Goal: Task Accomplishment & Management: Understand process/instructions

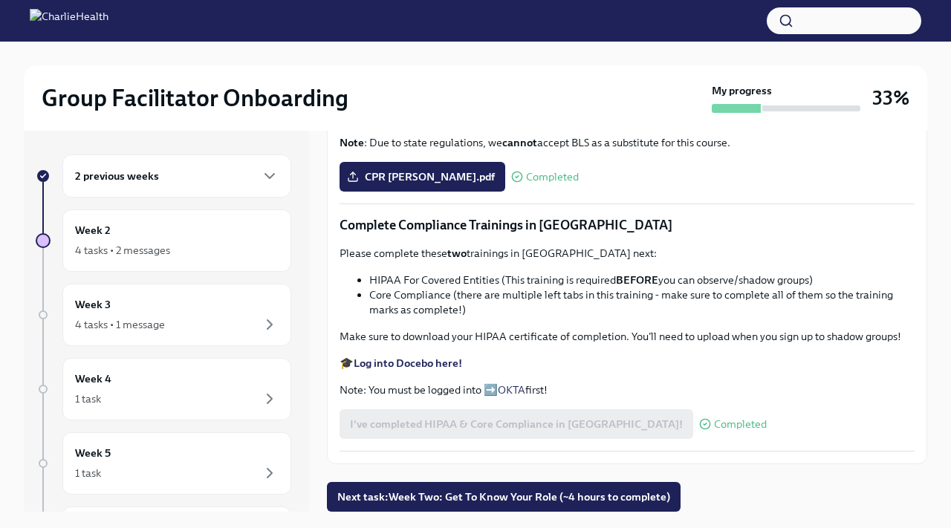
scroll to position [25, 0]
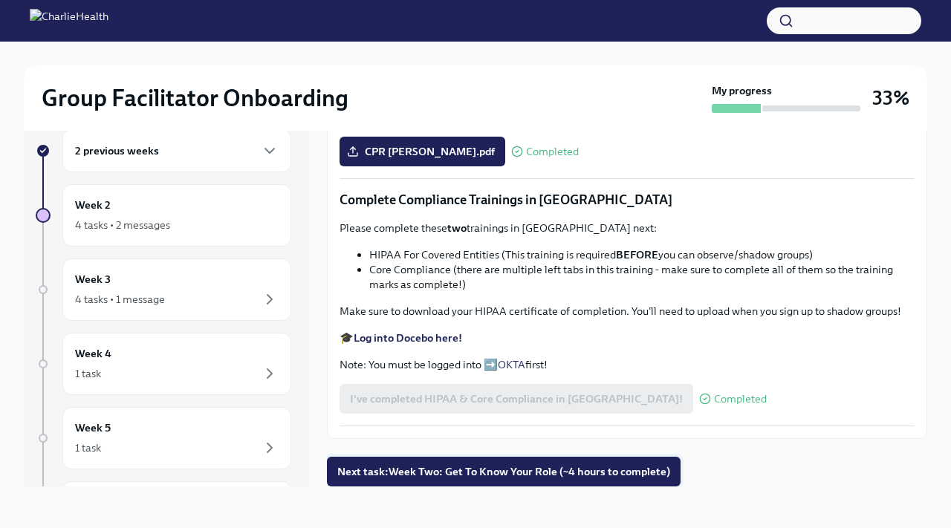
click at [439, 475] on span "Next task : Week Two: Get To Know Your Role (~4 hours to complete)" at bounding box center [503, 472] width 333 height 15
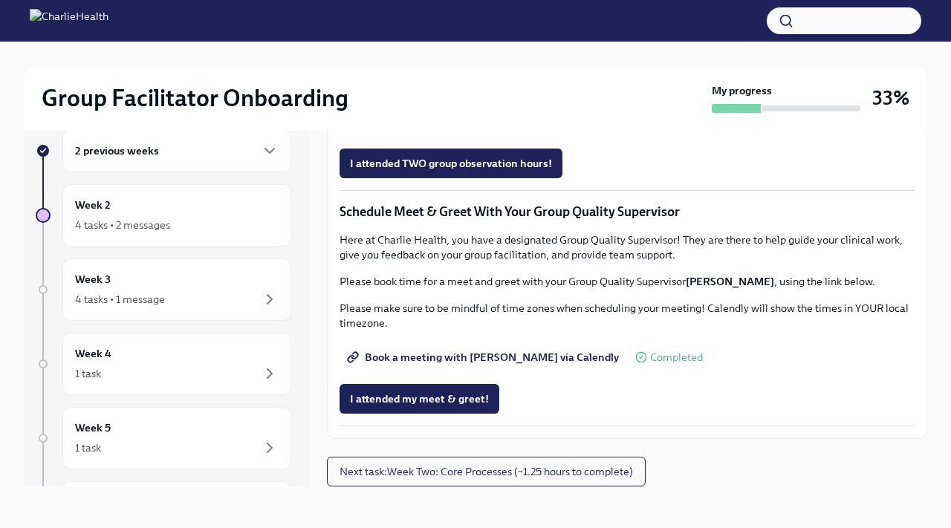
scroll to position [1369, 0]
click at [522, 466] on span "Next task : Week Two: Core Processes (~1.25 hours to complete)" at bounding box center [487, 472] width 294 height 15
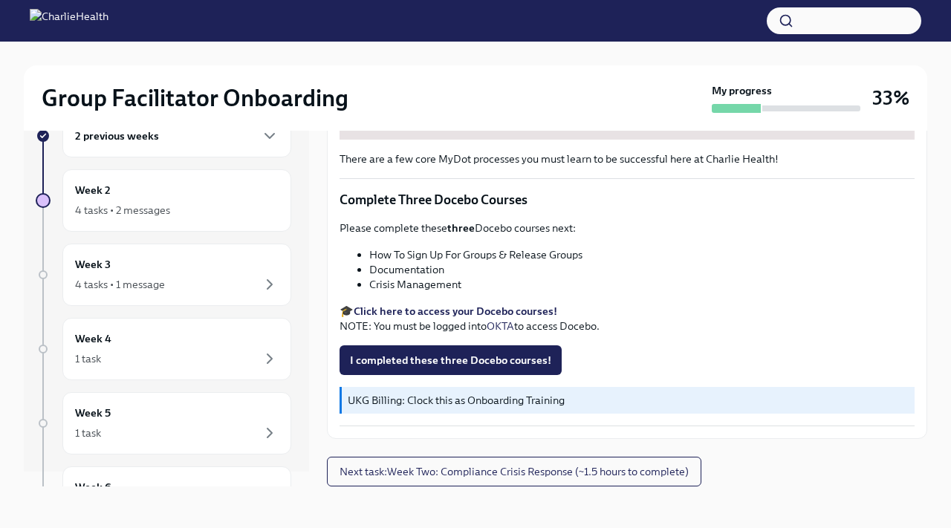
scroll to position [25, 0]
click at [470, 317] on strong "Click here to access your Docebo courses!" at bounding box center [456, 311] width 204 height 13
click at [424, 363] on span "I completed these three Docebo courses!" at bounding box center [450, 360] width 201 height 15
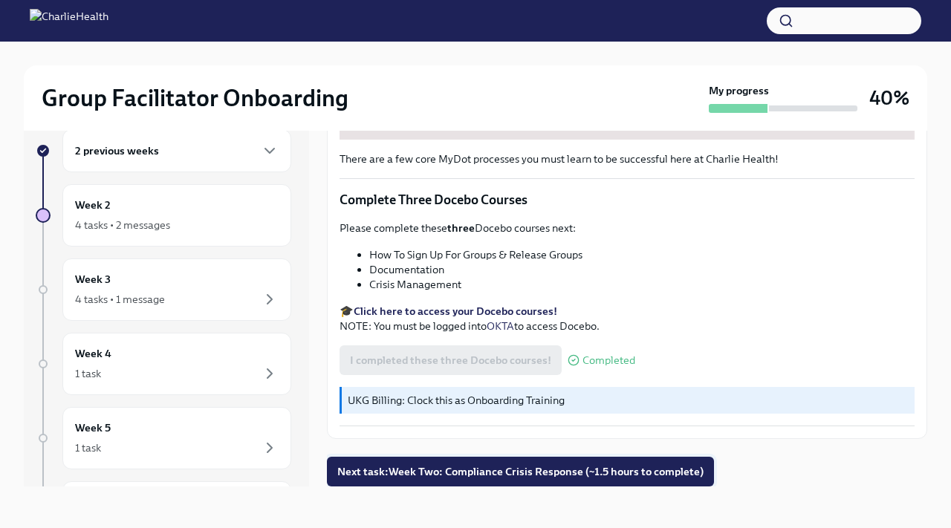
click at [494, 479] on span "Next task : Week Two: Compliance Crisis Response (~1.5 hours to complete)" at bounding box center [520, 472] width 366 height 15
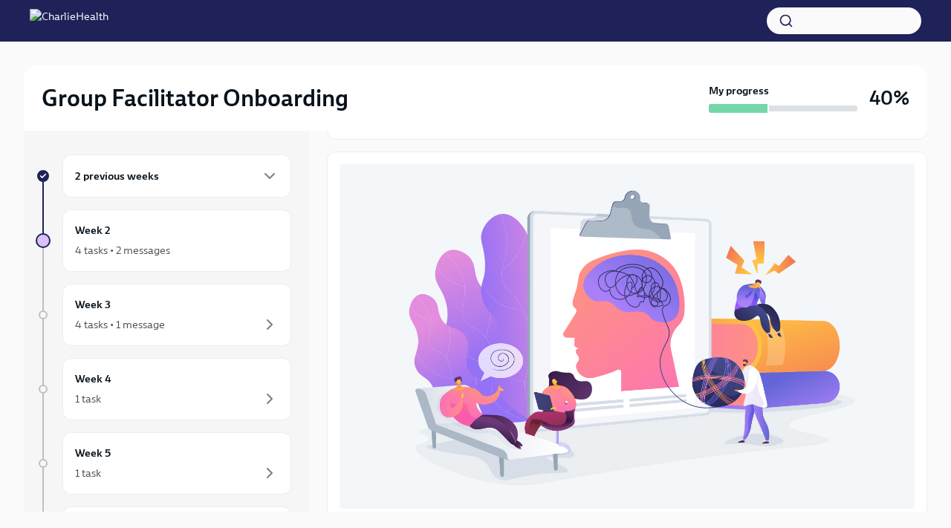
click at [207, 171] on div "2 previous weeks" at bounding box center [177, 176] width 204 height 18
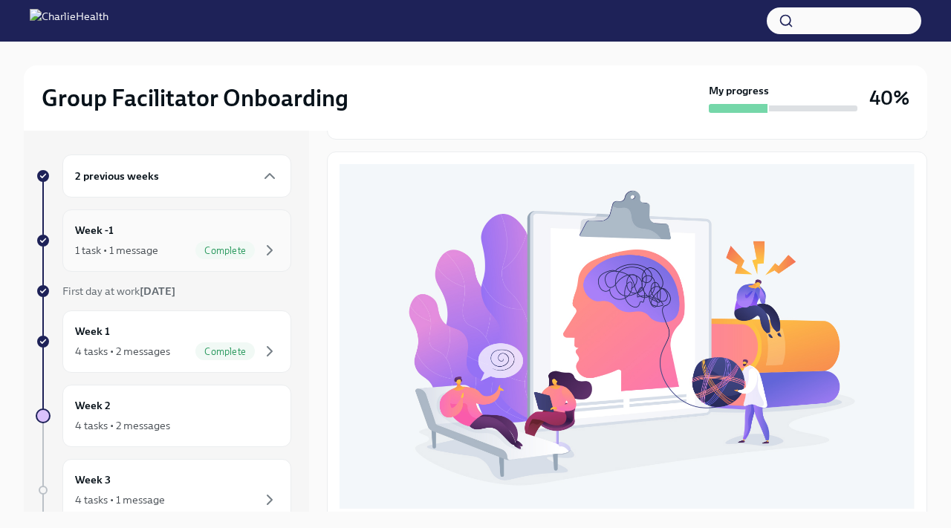
click at [200, 238] on div "Week -1 1 task • 1 message Complete" at bounding box center [177, 240] width 204 height 37
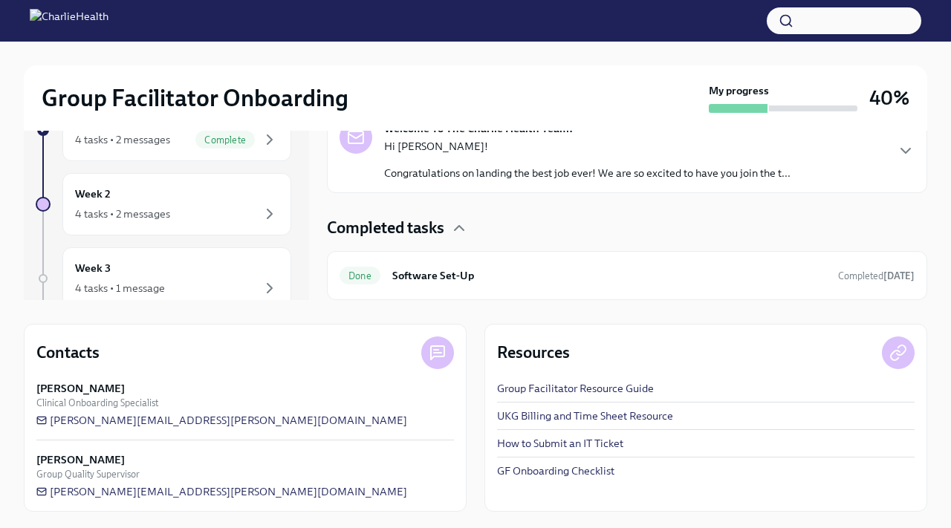
scroll to position [213, 0]
click at [720, 274] on h6 "Software Set-Up" at bounding box center [609, 274] width 434 height 16
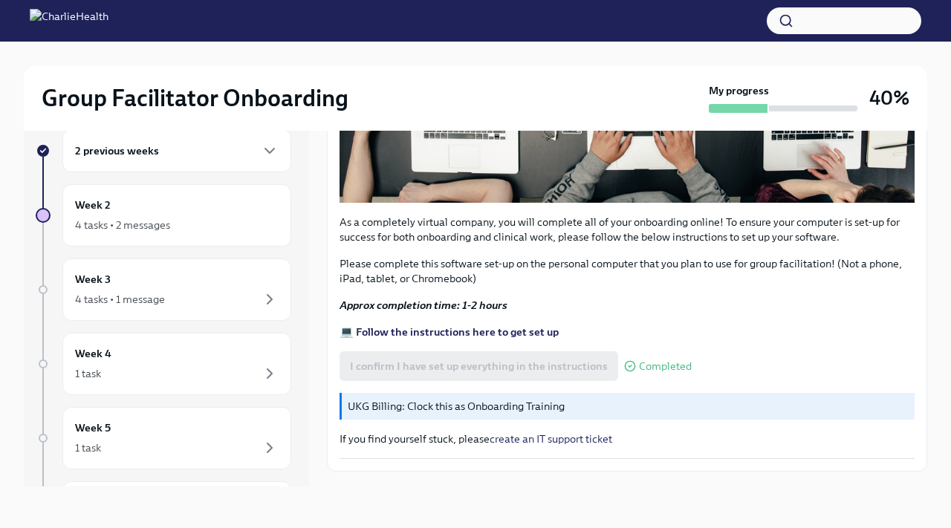
scroll to position [472, 0]
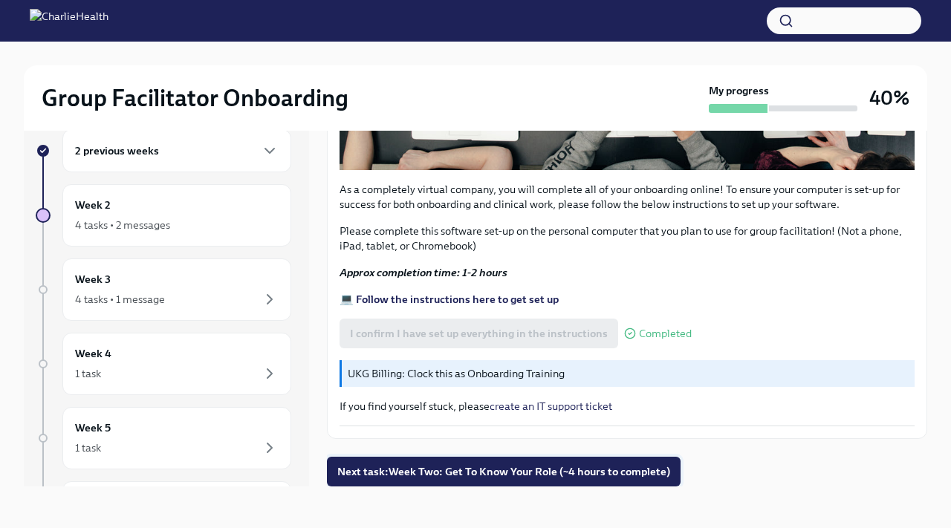
click at [519, 467] on span "Next task : Week Two: Get To Know Your Role (~4 hours to complete)" at bounding box center [503, 472] width 333 height 15
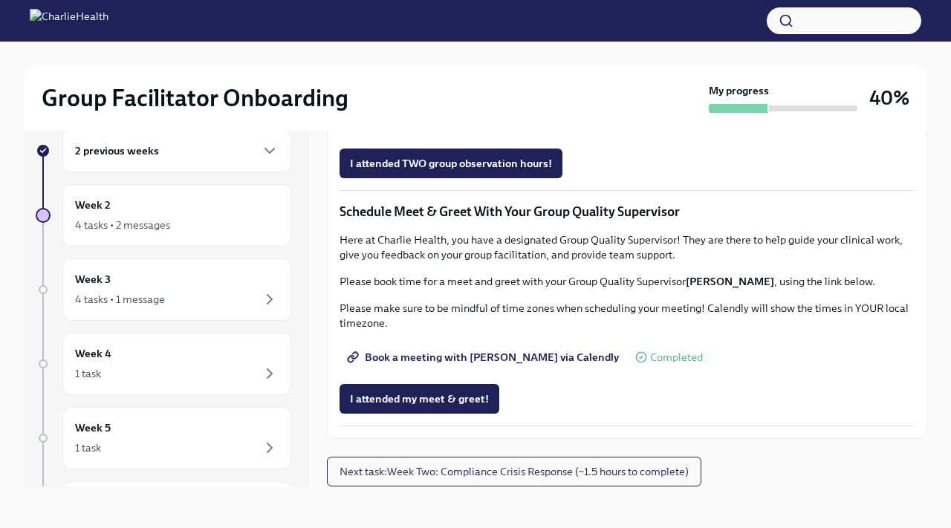
scroll to position [1226, 0]
click at [509, 129] on span "Complete this form to schedule your observations" at bounding box center [479, 121] width 259 height 15
click at [396, 471] on span "Next task : Week Two: Compliance Crisis Response (~1.5 hours to complete)" at bounding box center [514, 472] width 349 height 15
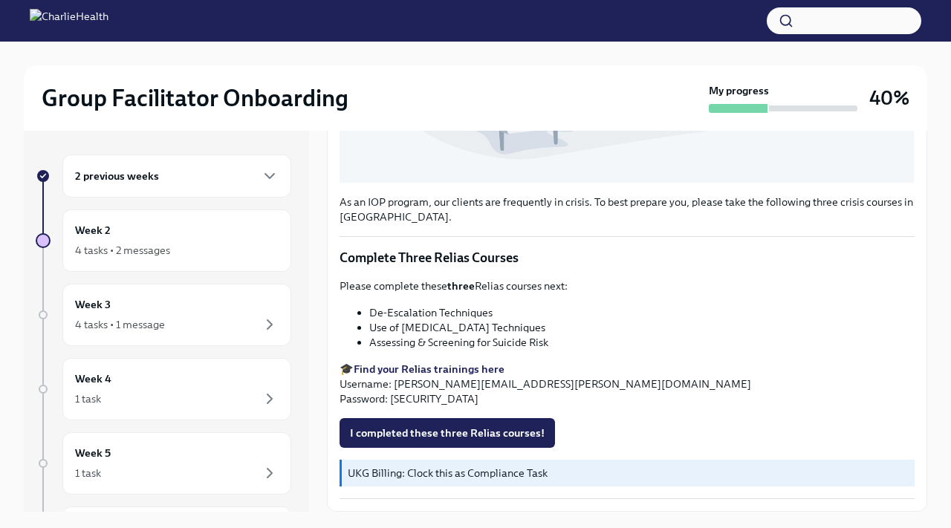
scroll to position [25, 0]
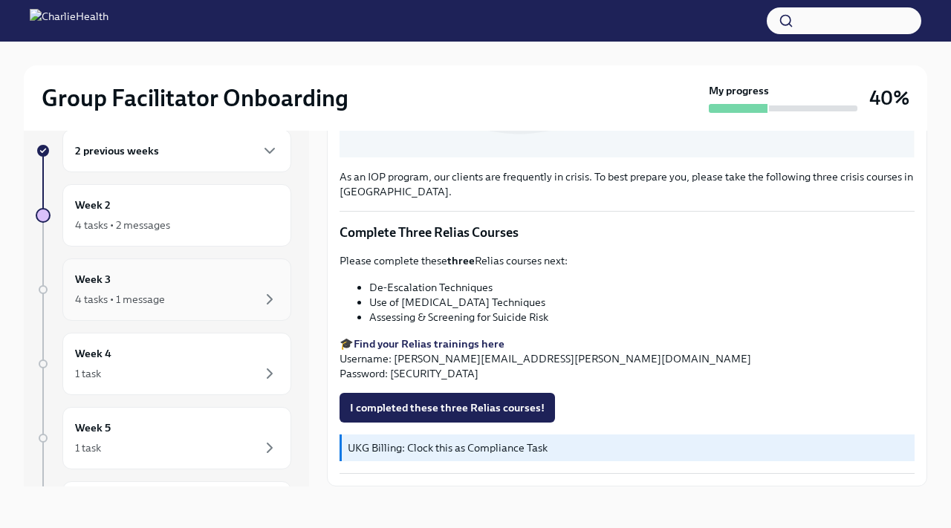
click at [120, 314] on div "Week 3 4 tasks • 1 message" at bounding box center [176, 290] width 229 height 62
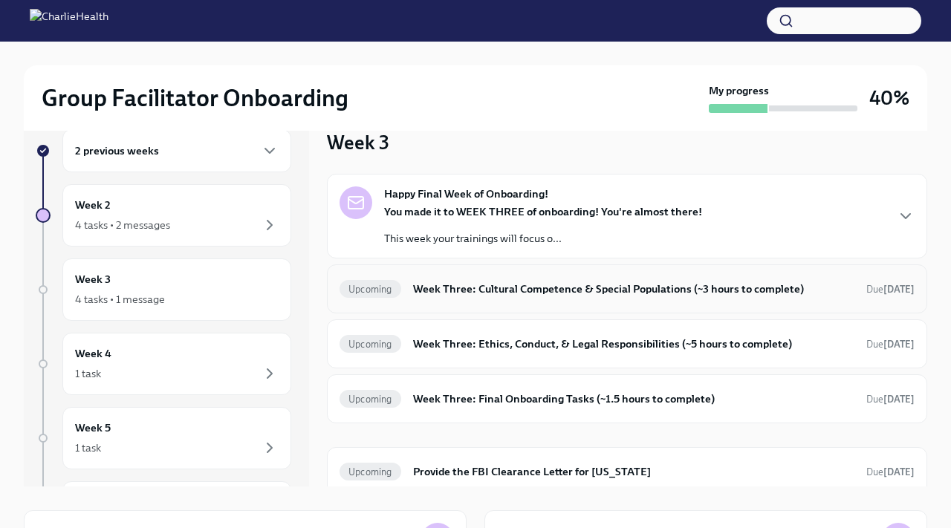
scroll to position [10, 0]
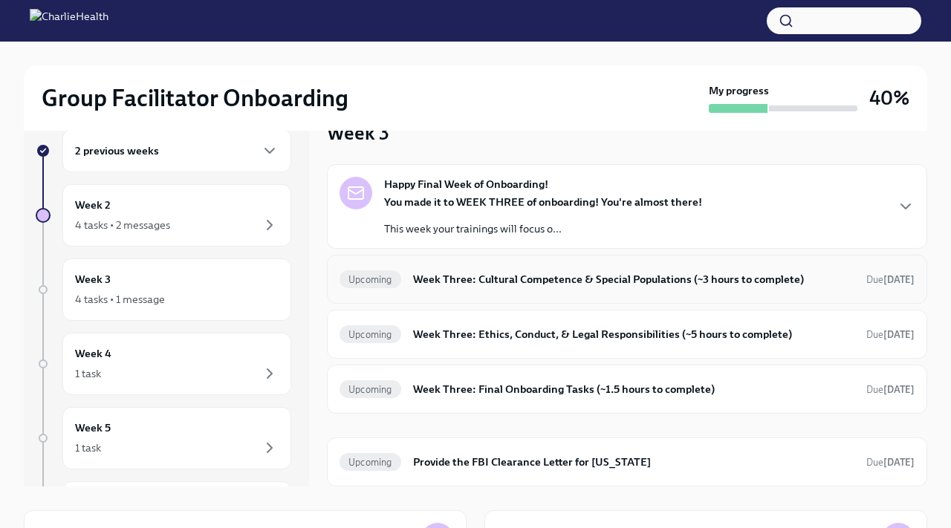
click at [546, 293] on div "Upcoming Week Three: Cultural Competence & Special Populations (~3 hours to com…" at bounding box center [627, 279] width 601 height 49
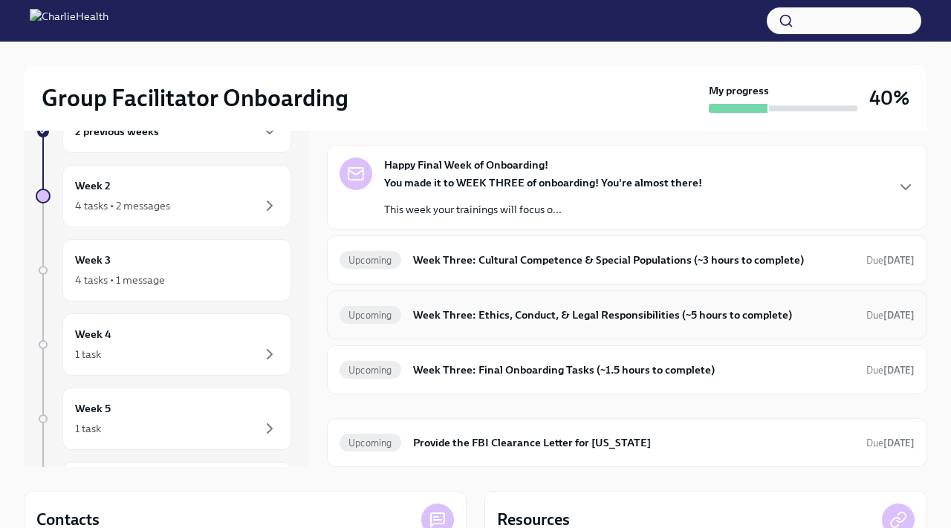
click at [550, 317] on h6 "Week Three: Ethics, Conduct, & Legal Responsibilities (~5 hours to complete)" at bounding box center [633, 315] width 441 height 16
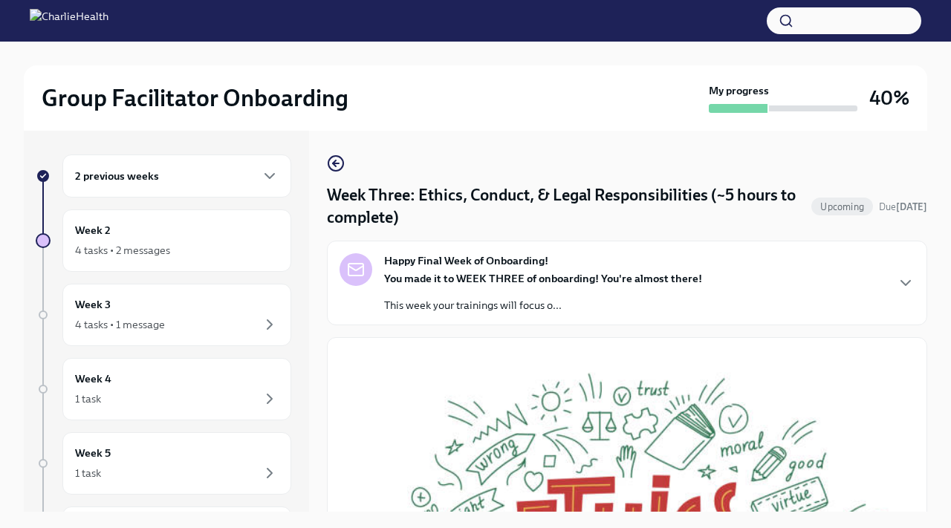
click at [576, 268] on div "Happy Final Week of Onboarding! You made it to WEEK THREE of onboarding! You're…" at bounding box center [543, 282] width 318 height 59
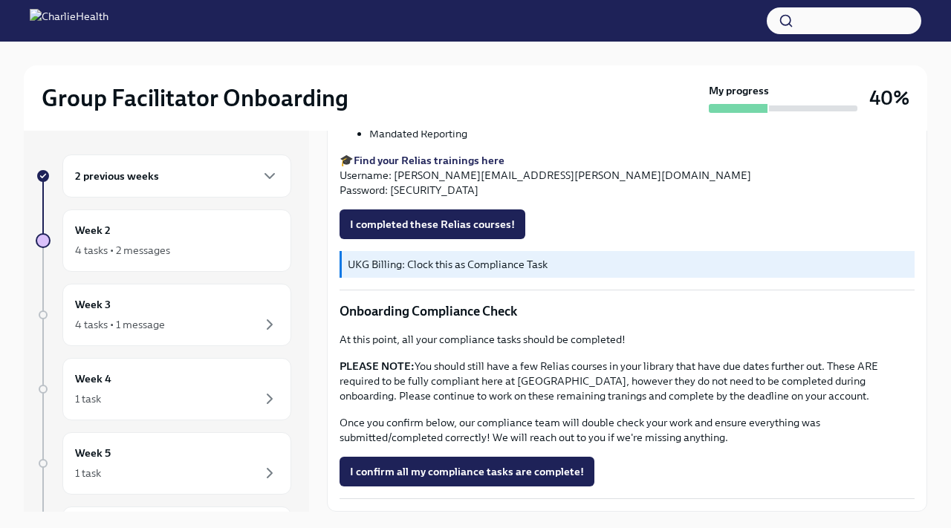
scroll to position [25, 0]
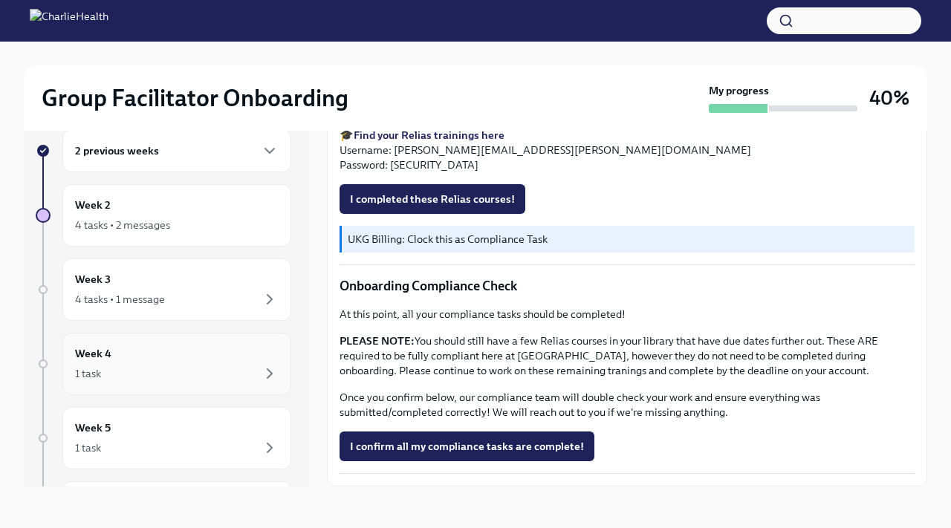
click at [190, 391] on div "Week 4 1 task" at bounding box center [176, 364] width 229 height 62
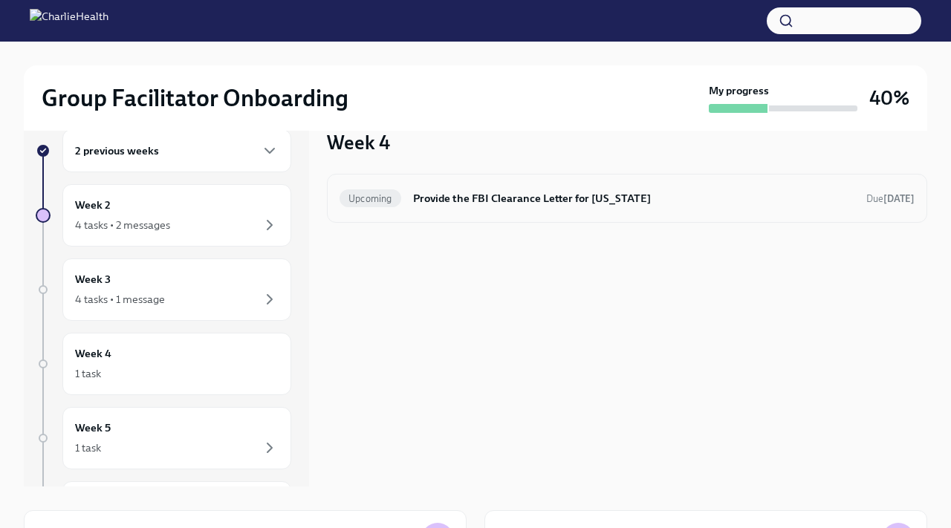
click at [495, 198] on h6 "Provide the FBI Clearance Letter for [US_STATE]" at bounding box center [633, 198] width 441 height 16
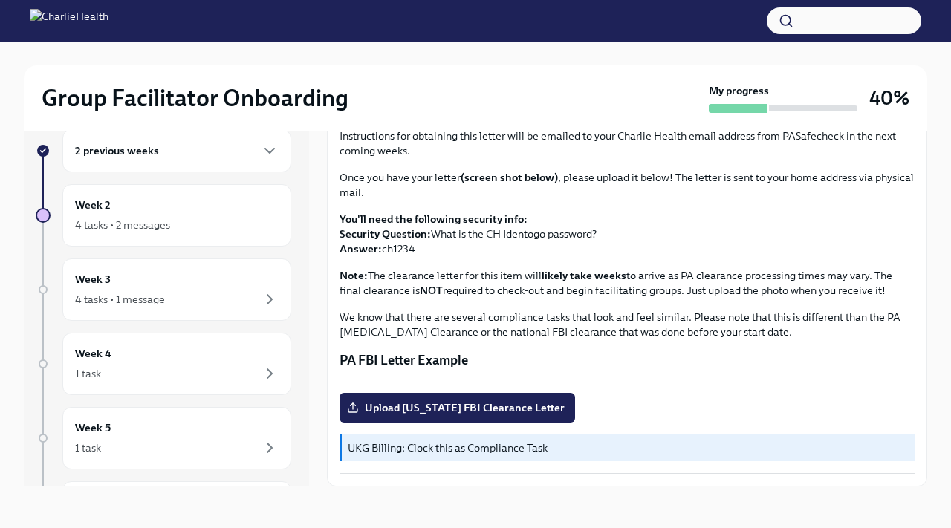
scroll to position [269, 0]
click at [158, 422] on div "Week 5 1 task" at bounding box center [177, 438] width 204 height 37
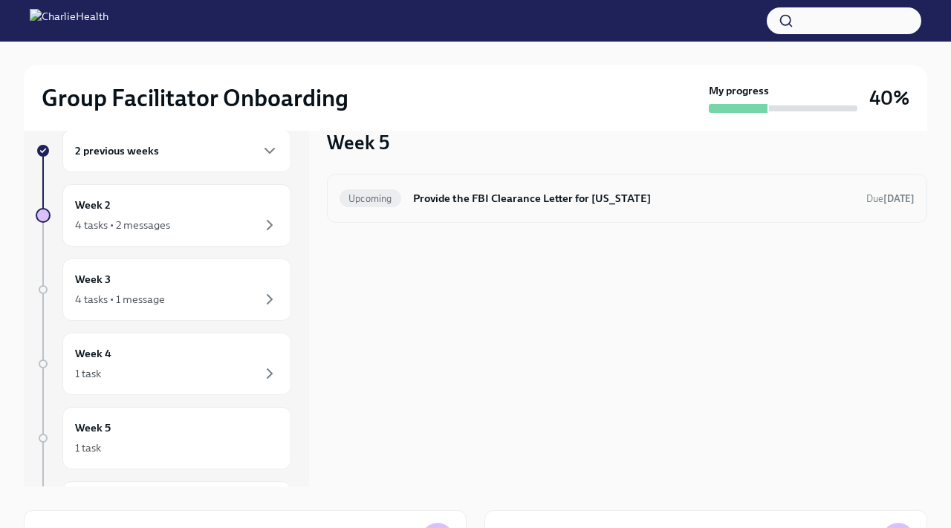
click at [520, 212] on div "Upcoming Provide the FBI Clearance Letter for [US_STATE] Due [DATE]" at bounding box center [627, 198] width 601 height 49
click at [496, 193] on h6 "Provide the FBI Clearance Letter for [US_STATE]" at bounding box center [633, 198] width 441 height 16
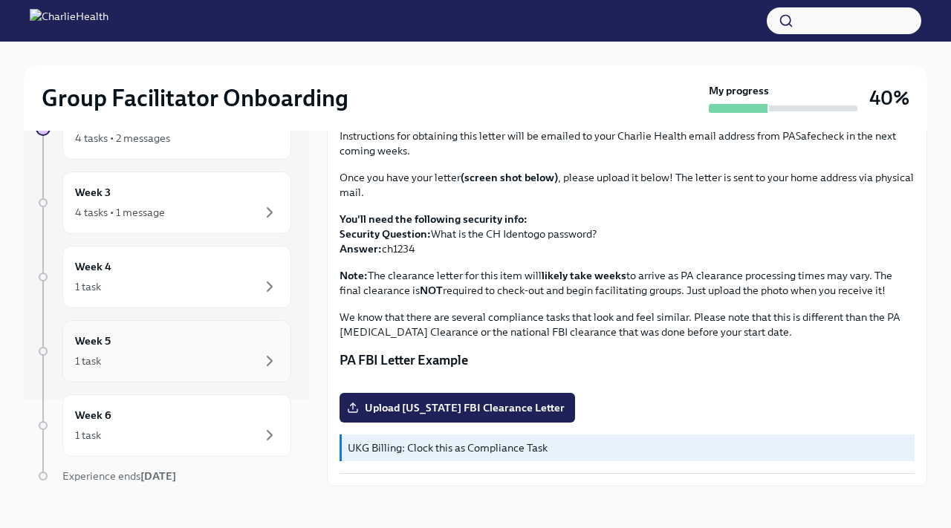
scroll to position [143, 0]
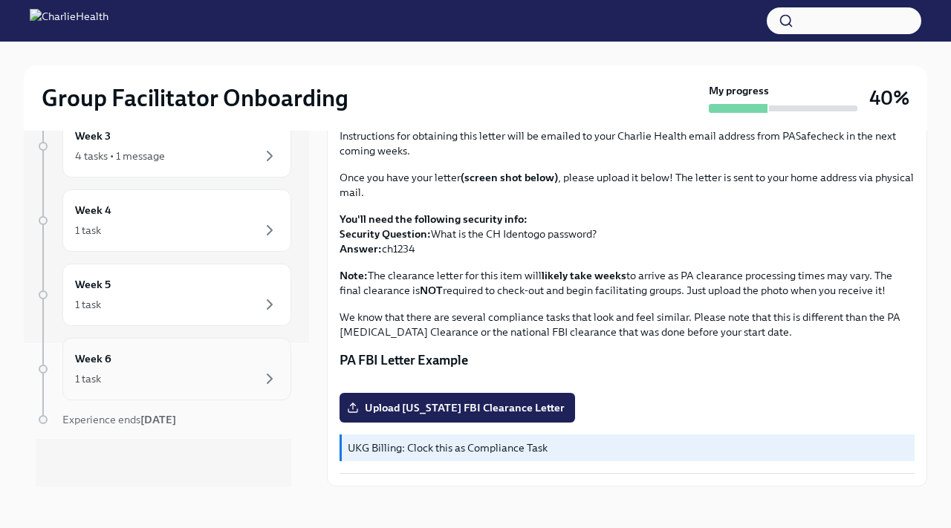
click at [150, 378] on div "1 task" at bounding box center [177, 379] width 204 height 18
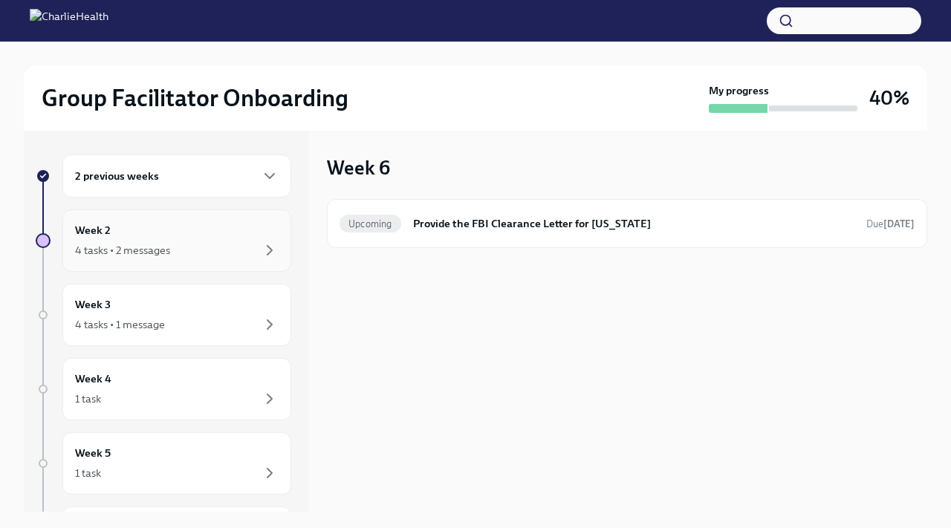
click at [202, 250] on div "4 tasks • 2 messages" at bounding box center [177, 251] width 204 height 18
